Goal: Information Seeking & Learning: Learn about a topic

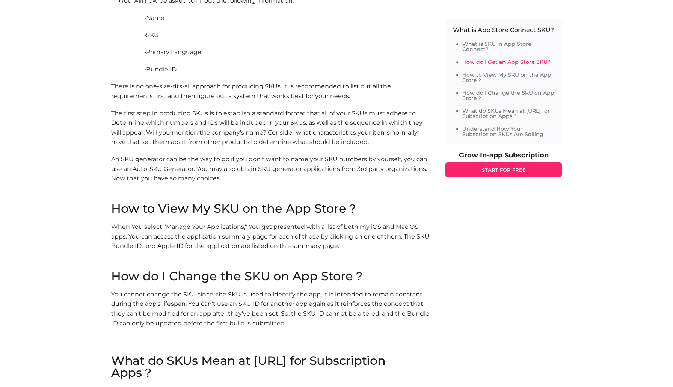
scroll to position [794, 0]
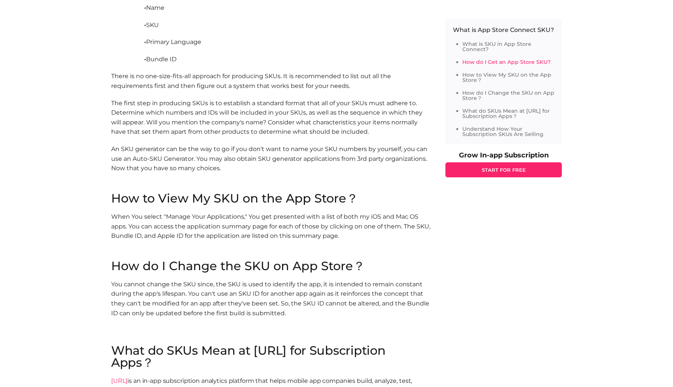
click at [278, 280] on p "You cannot change the SKU since, the SKU is used to identify the app, it is int…" at bounding box center [270, 299] width 319 height 38
click at [307, 300] on p "You cannot change the SKU since, the SKU is used to identify the app, it is int…" at bounding box center [270, 299] width 319 height 38
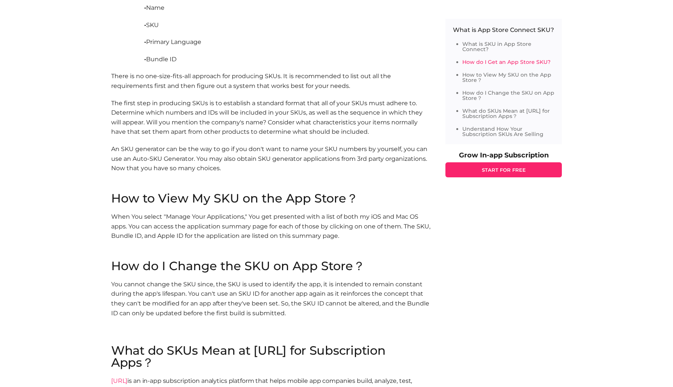
click at [307, 300] on p "You cannot change the SKU since, the SKU is used to identify the app, it is int…" at bounding box center [270, 299] width 319 height 38
click at [256, 280] on p "You cannot change the SKU since, the SKU is used to identify the app, it is int…" at bounding box center [270, 299] width 319 height 38
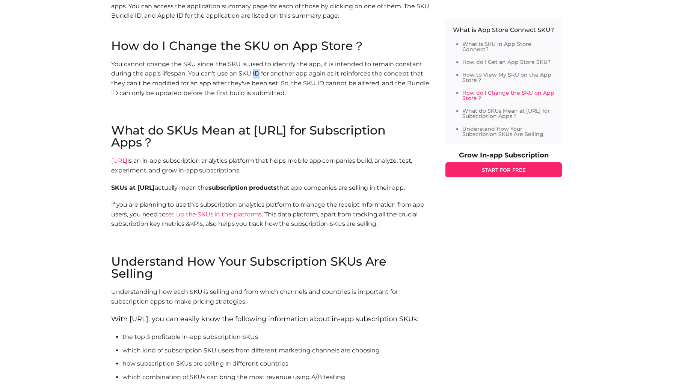
scroll to position [1020, 0]
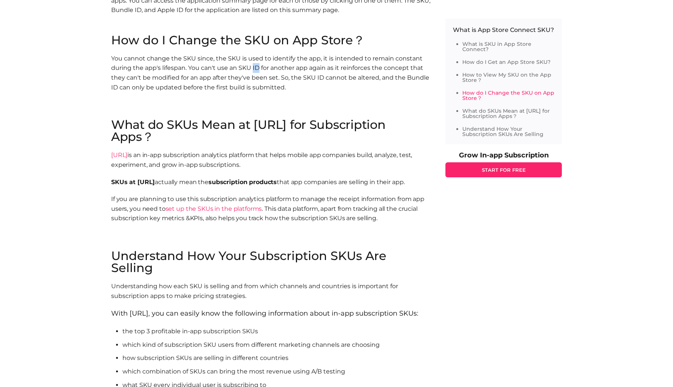
click at [269, 118] on span "What do SKUs Mean at [URL] for Subscription Apps？" at bounding box center [248, 130] width 275 height 27
click at [240, 151] on span "[URL] is an in-app subscription analytics platform that helps mobile app compan…" at bounding box center [261, 159] width 301 height 17
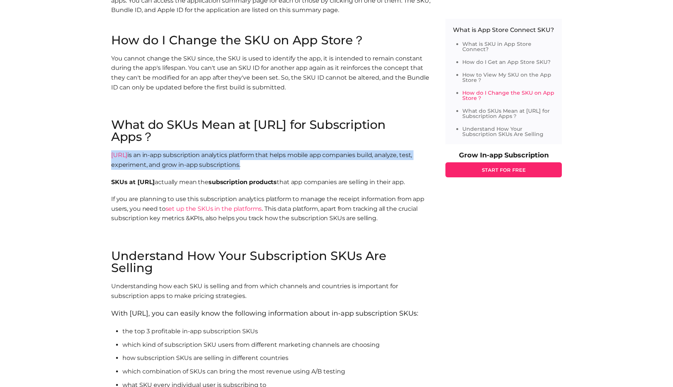
click at [360, 204] on span "If you are planning to use this subscription analytics platform to manage the r…" at bounding box center [267, 208] width 313 height 26
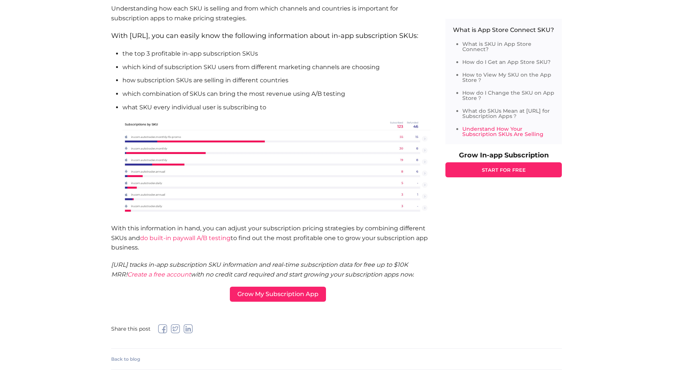
scroll to position [1274, 0]
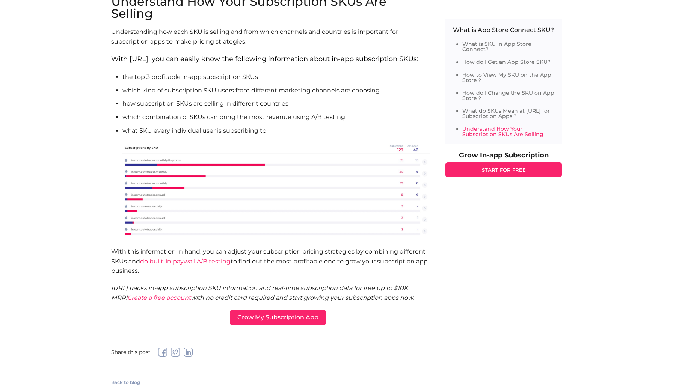
click at [187, 80] on ul "the top 3 profitable in-app subscription SKUs which kind of subscription SKU us…" at bounding box center [270, 155] width 319 height 167
